Goal: Information Seeking & Learning: Learn about a topic

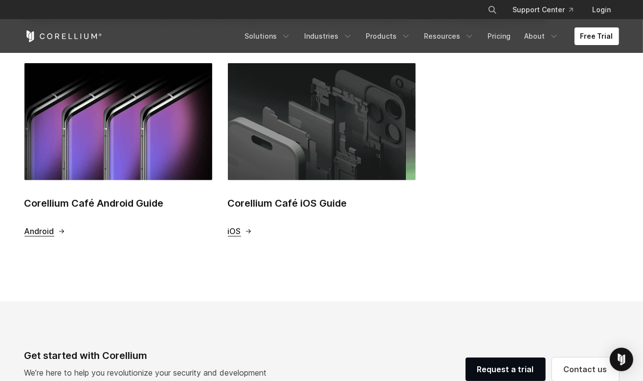
scroll to position [381, 0]
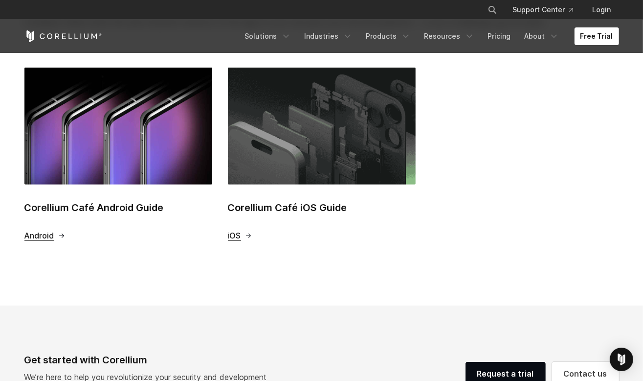
click at [88, 156] on img at bounding box center [118, 126] width 188 height 117
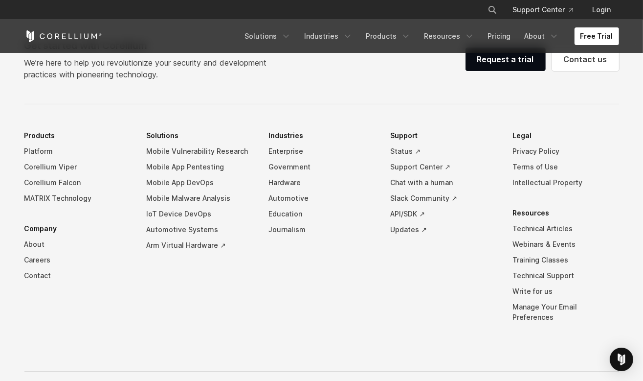
scroll to position [734, 0]
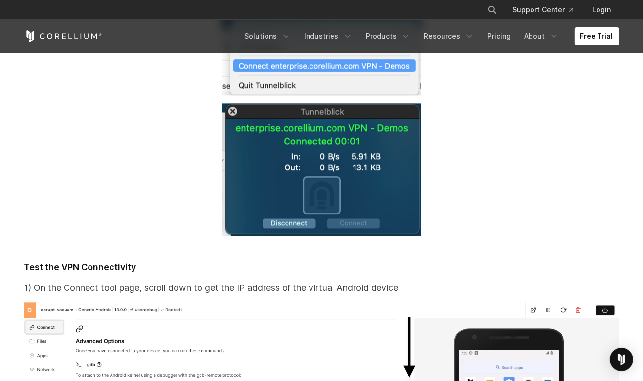
scroll to position [8339, 0]
